Goal: Communication & Community: Ask a question

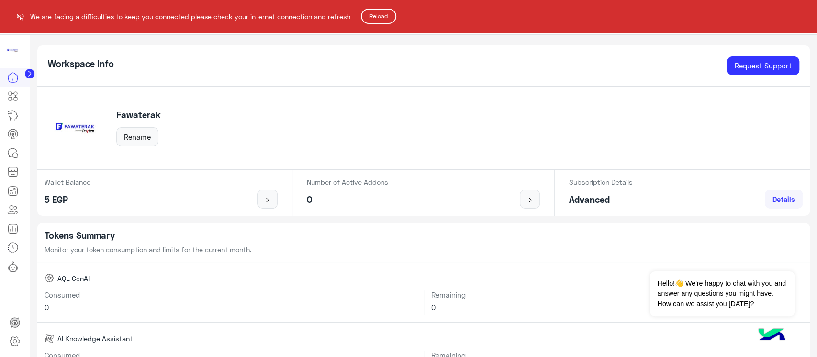
click at [10, 151] on html "We are facing a difficulties to keep you connected please check your internet c…" at bounding box center [408, 178] width 817 height 357
click at [8, 151] on html "We are facing a difficulties to keep you connected please check your internet c…" at bounding box center [408, 178] width 817 height 357
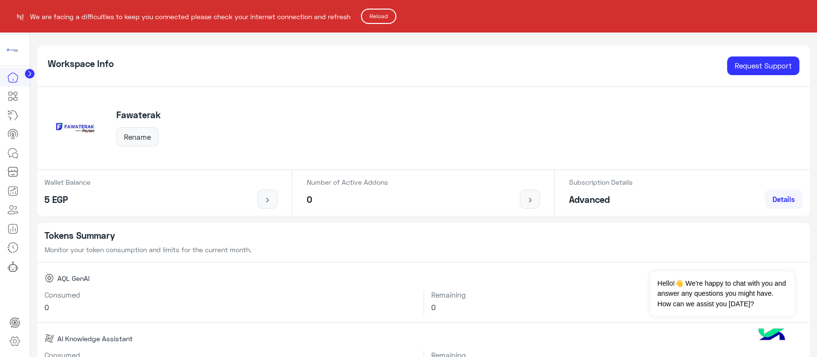
click at [7, 154] on html "We are facing a difficulties to keep you connected please check your internet c…" at bounding box center [408, 178] width 817 height 357
click at [18, 151] on html "We are facing a difficulties to keep you connected please check your internet c…" at bounding box center [408, 178] width 817 height 357
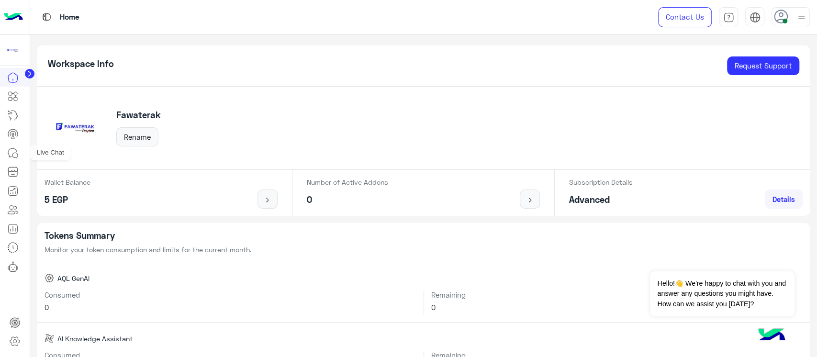
click at [20, 144] on link at bounding box center [13, 152] width 26 height 19
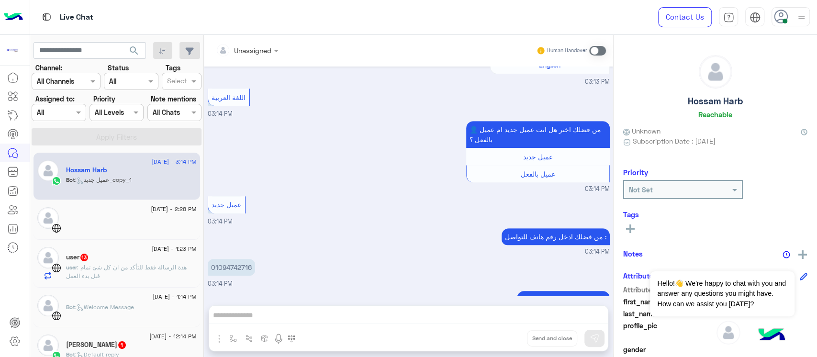
scroll to position [233, 0]
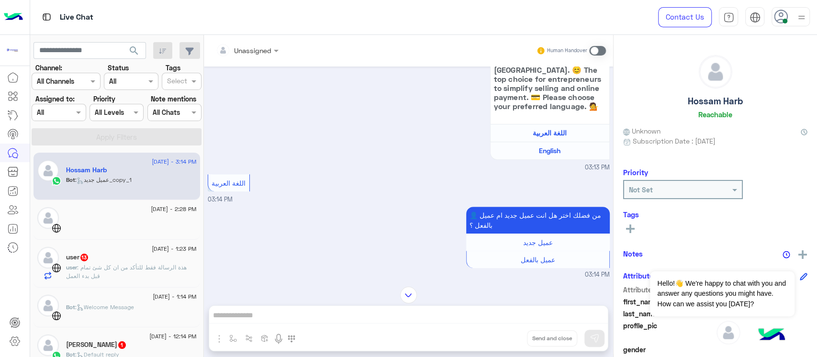
click at [119, 219] on div at bounding box center [131, 223] width 131 height 17
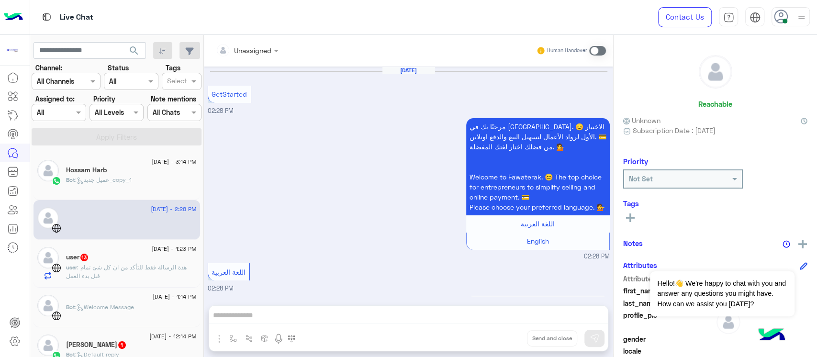
scroll to position [177, 0]
